Goal: Check status: Check status

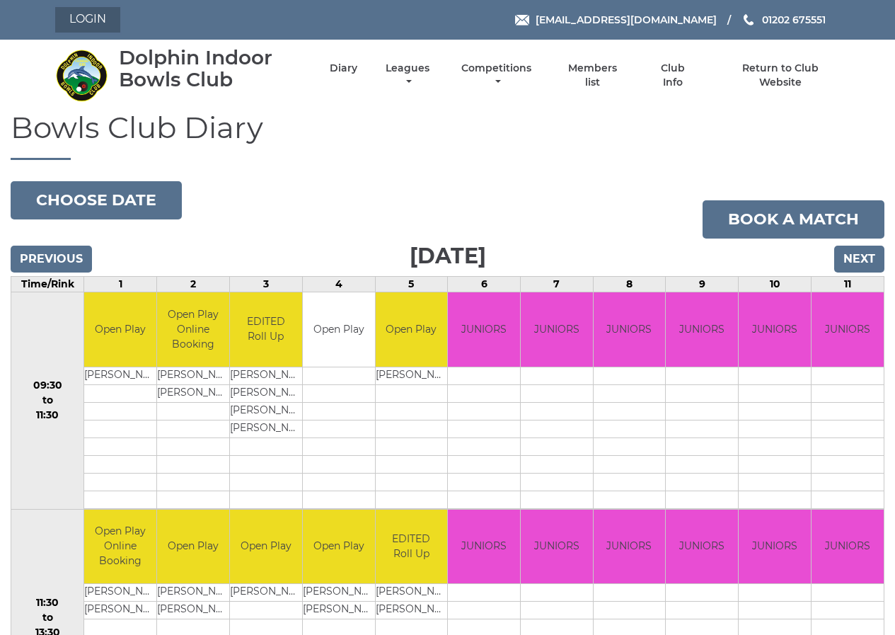
click at [90, 18] on link "Login" at bounding box center [87, 19] width 65 height 25
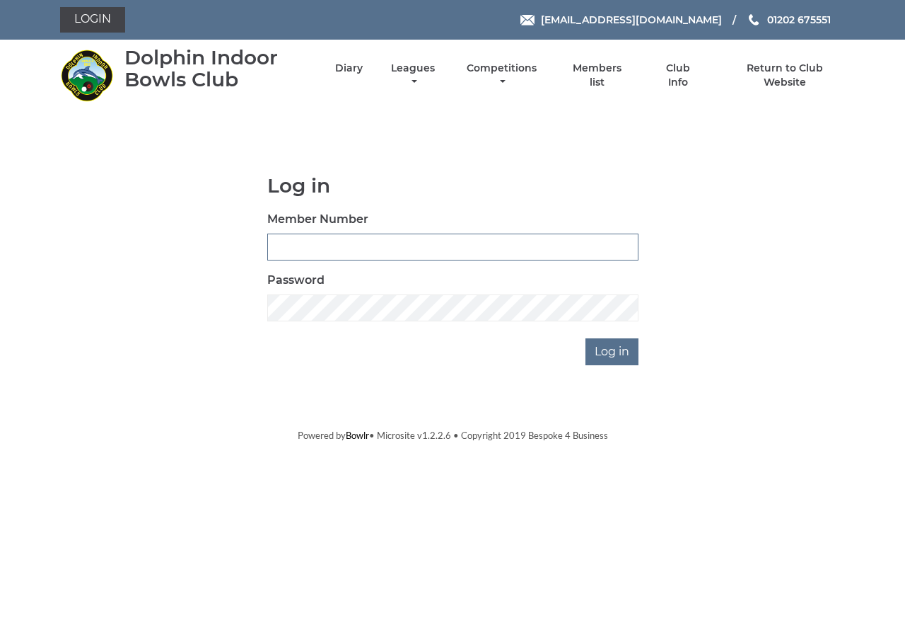
click at [277, 248] on input "Member Number" at bounding box center [452, 246] width 371 height 27
type input "0411"
click at [609, 349] on input "Log in" at bounding box center [612, 351] width 53 height 27
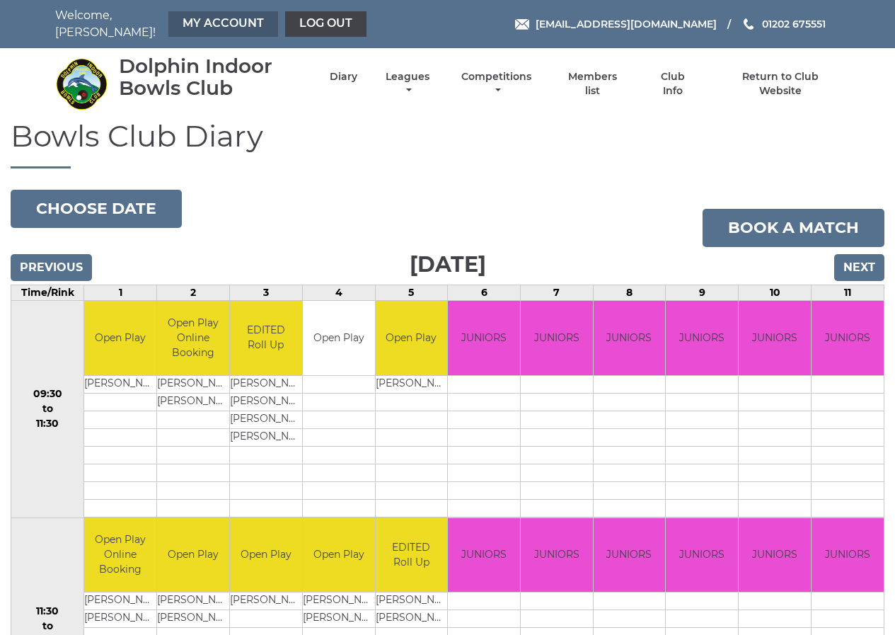
click at [218, 17] on link "My Account" at bounding box center [223, 23] width 110 height 25
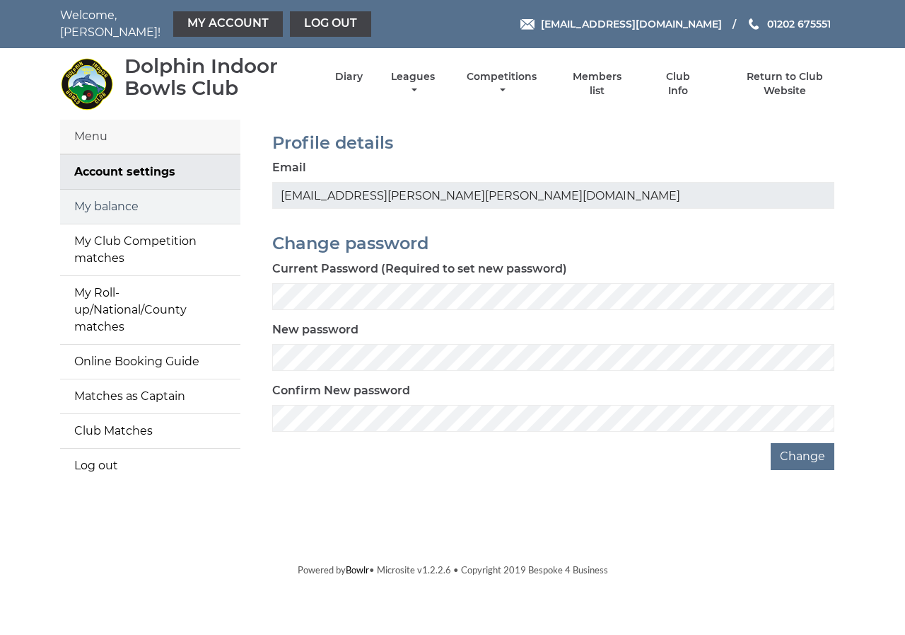
click at [120, 196] on link "My balance" at bounding box center [150, 207] width 180 height 34
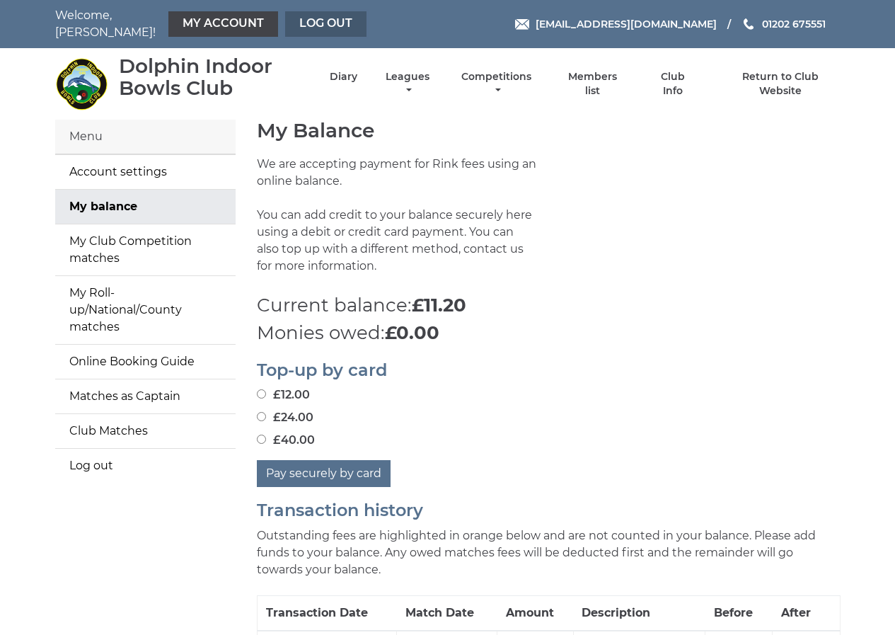
click at [295, 20] on link "Log out" at bounding box center [325, 23] width 81 height 25
